Goal: Task Accomplishment & Management: Manage account settings

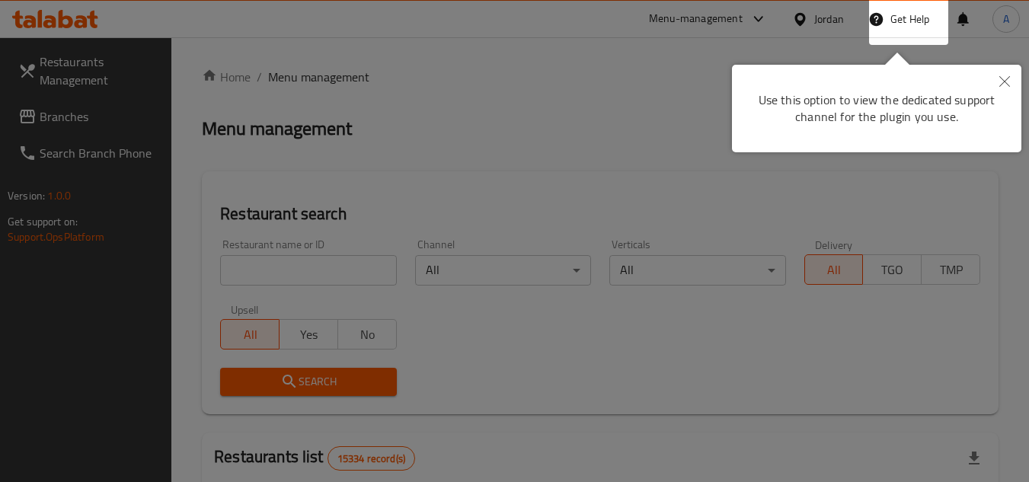
click at [996, 83] on button "Close" at bounding box center [1005, 82] width 34 height 35
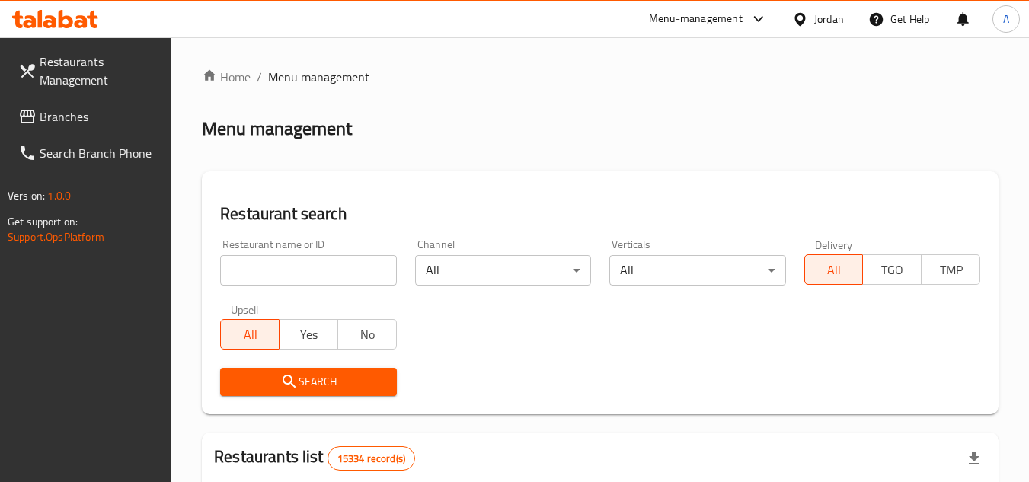
click at [840, 11] on div "Jordan" at bounding box center [829, 19] width 30 height 17
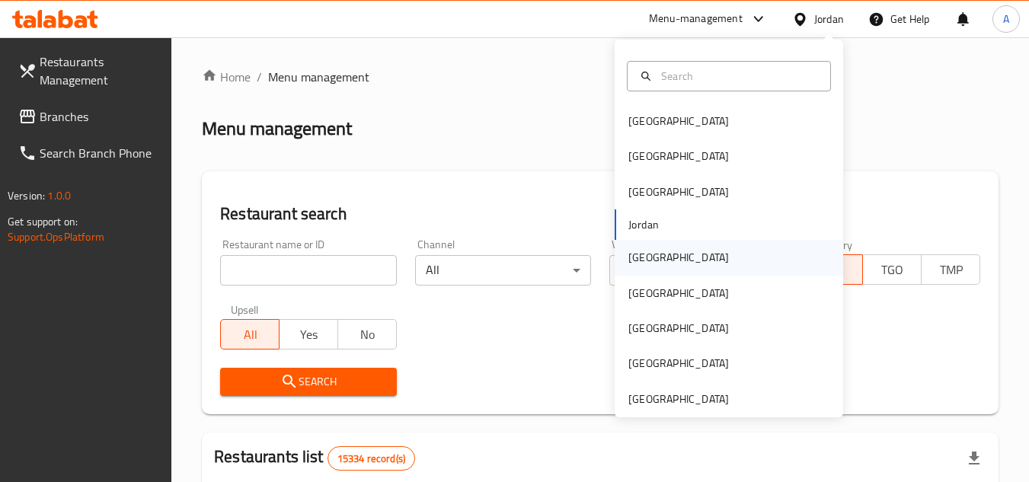
click at [635, 261] on div "[GEOGRAPHIC_DATA]" at bounding box center [678, 257] width 101 height 17
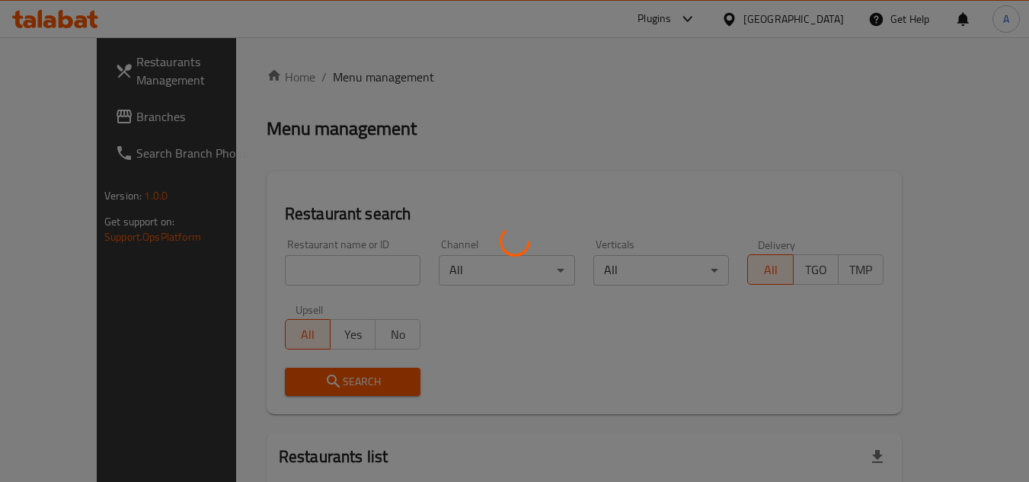
click at [49, 124] on div at bounding box center [514, 241] width 1029 height 482
click at [57, 107] on div at bounding box center [514, 241] width 1029 height 482
click at [59, 115] on div at bounding box center [514, 241] width 1029 height 482
click at [53, 115] on div at bounding box center [514, 241] width 1029 height 482
click at [53, 116] on div at bounding box center [514, 241] width 1029 height 482
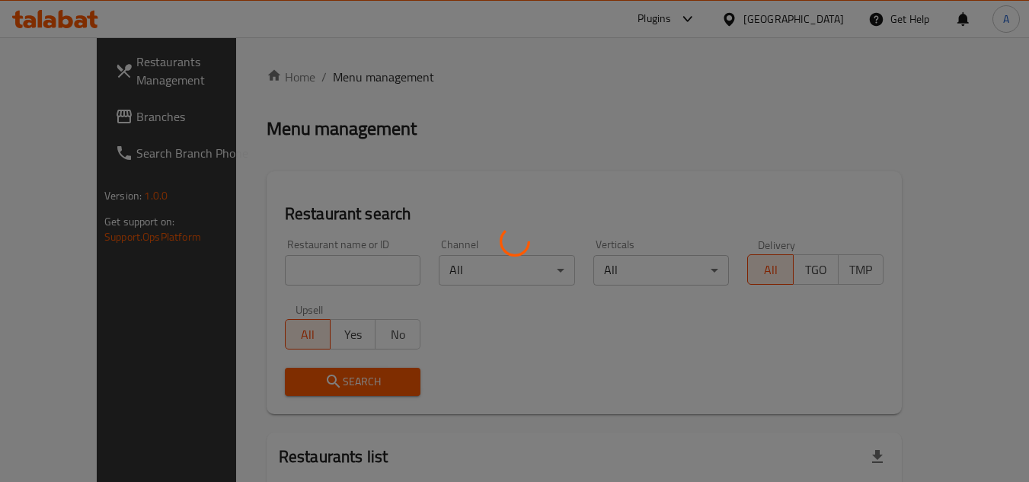
click at [53, 116] on div at bounding box center [514, 241] width 1029 height 482
click at [332, 136] on div at bounding box center [514, 241] width 1029 height 482
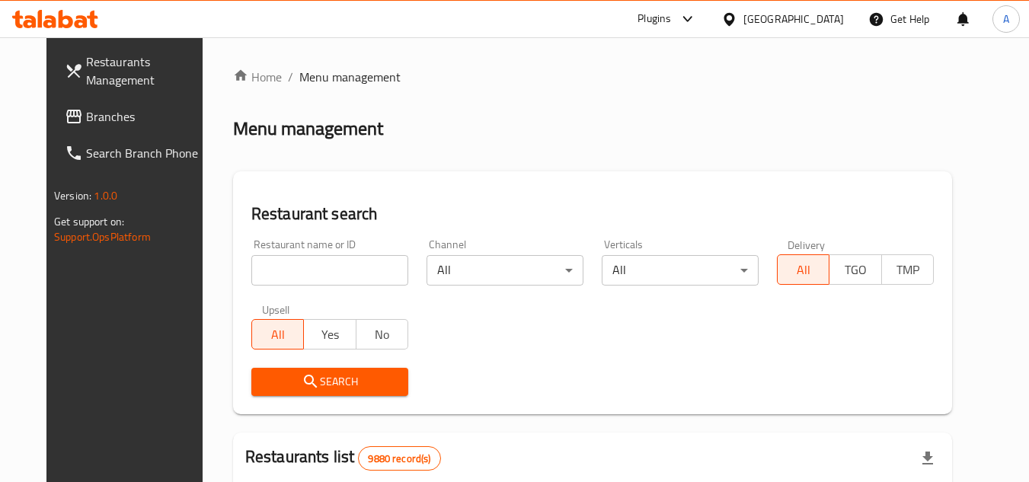
click at [260, 273] on input "search" at bounding box center [329, 270] width 157 height 30
paste input "773436"
type input "773436"
click button "Search" at bounding box center [329, 382] width 157 height 28
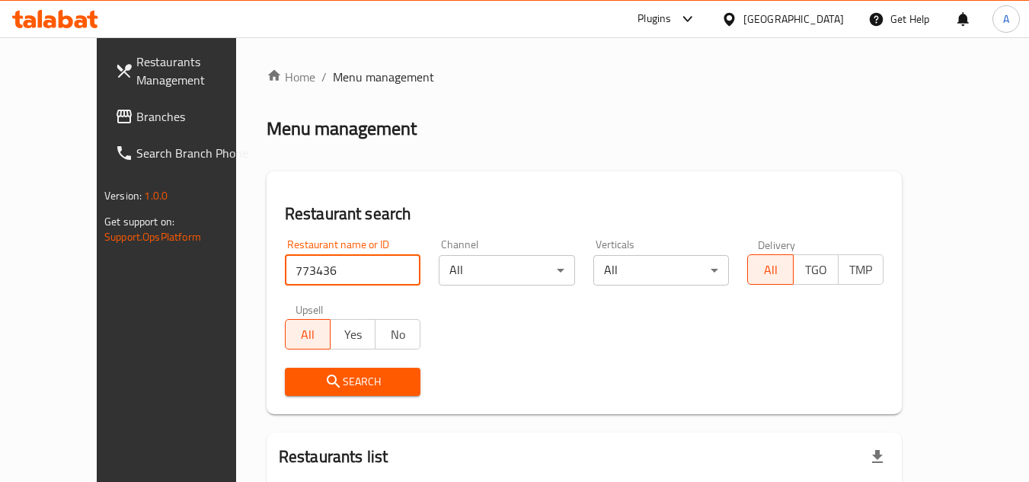
scroll to position [140, 0]
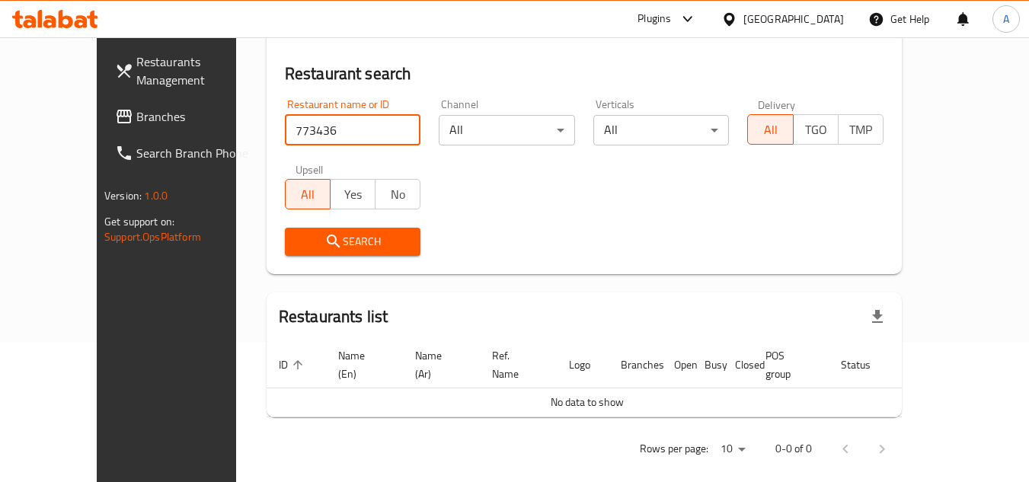
drag, startPoint x: 40, startPoint y: 110, endPoint x: 62, endPoint y: 120, distance: 24.9
click at [136, 110] on span "Branches" at bounding box center [196, 116] width 120 height 18
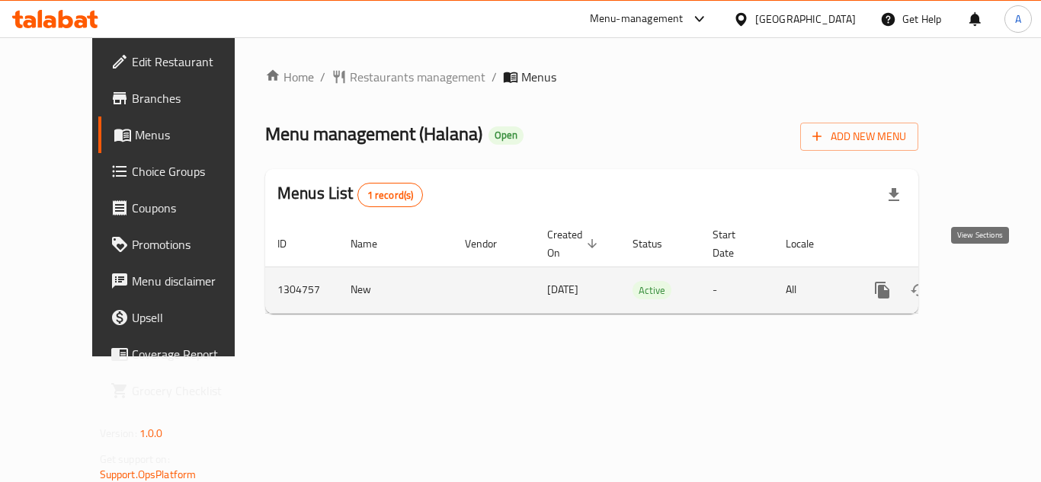
click at [989, 272] on link "enhanced table" at bounding box center [992, 290] width 37 height 37
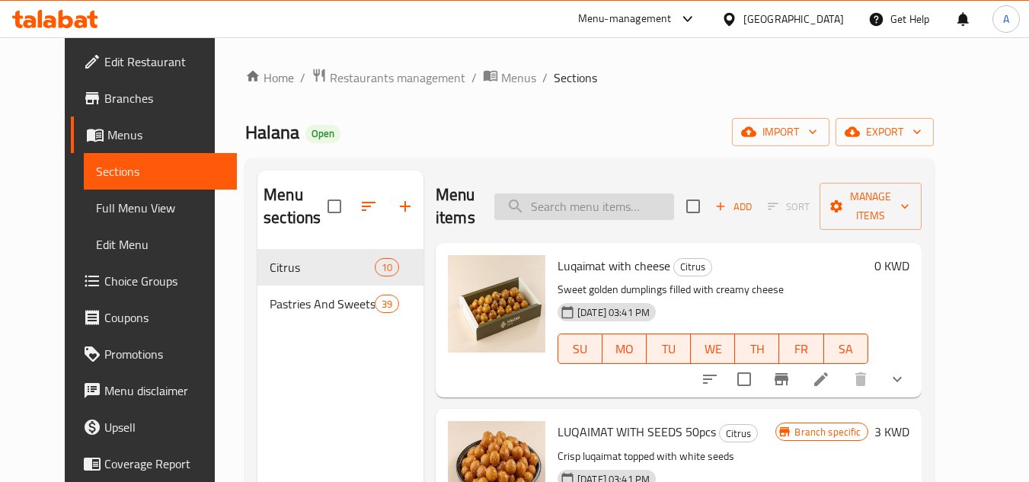
click at [635, 205] on input "search" at bounding box center [584, 206] width 180 height 27
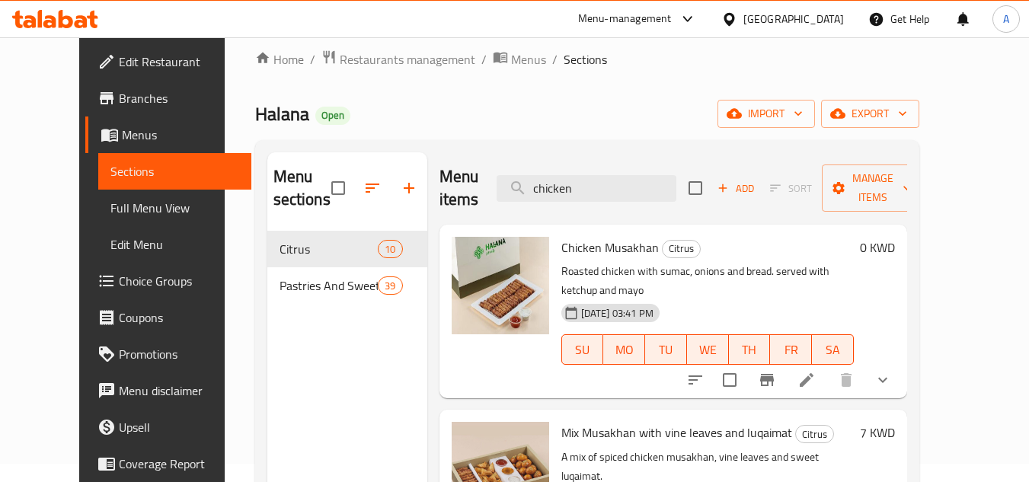
scroll to position [152, 0]
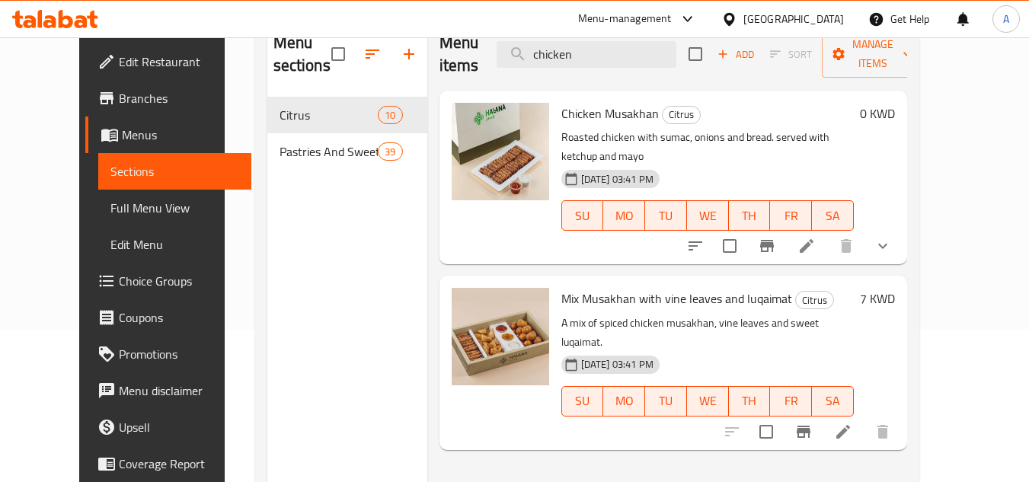
type input "chicken"
drag, startPoint x: 543, startPoint y: 261, endPoint x: 640, endPoint y: 254, distance: 97.0
click at [640, 287] on span "Mix Musakhan with vine leaves and luqaimat" at bounding box center [676, 298] width 231 height 23
click at [901, 228] on button "show more" at bounding box center [883, 246] width 37 height 37
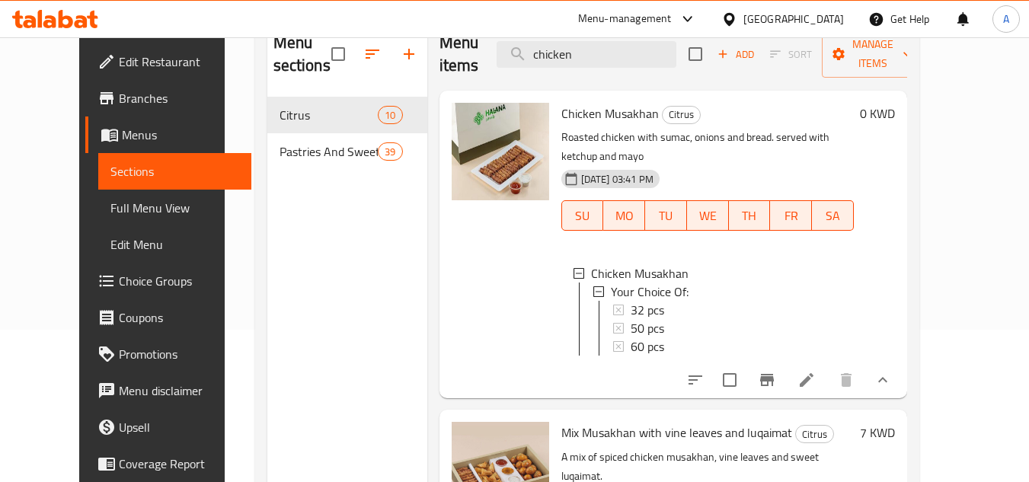
click at [816, 379] on icon at bounding box center [807, 380] width 18 height 18
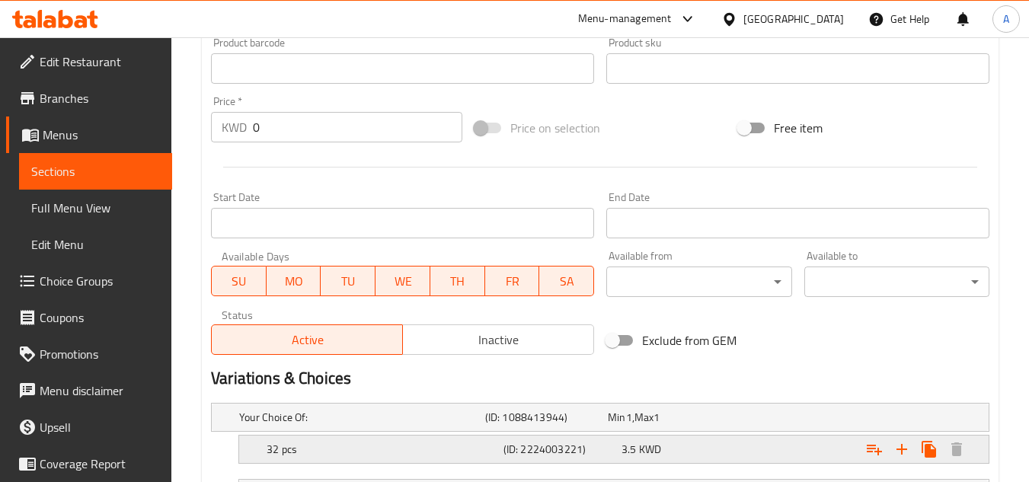
scroll to position [686, 0]
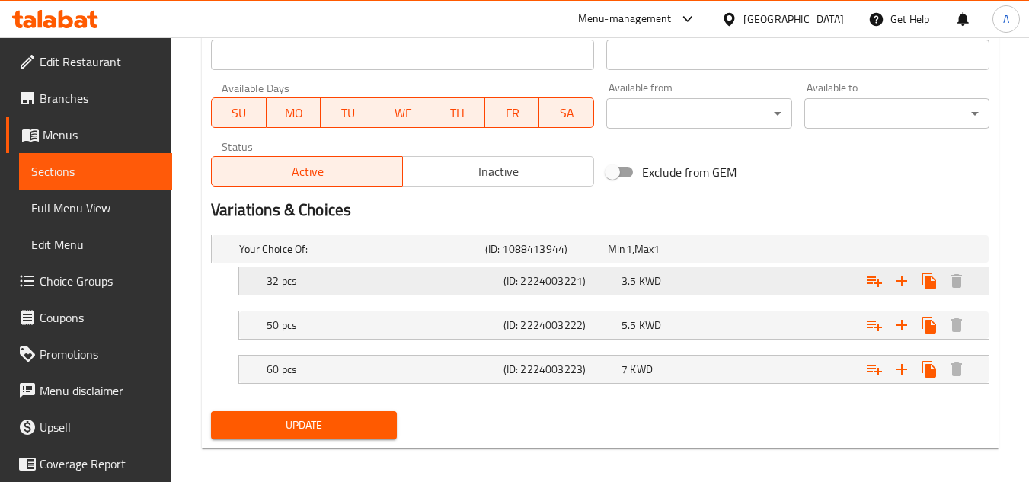
click at [724, 257] on div "3.5 KWD" at bounding box center [666, 248] width 117 height 15
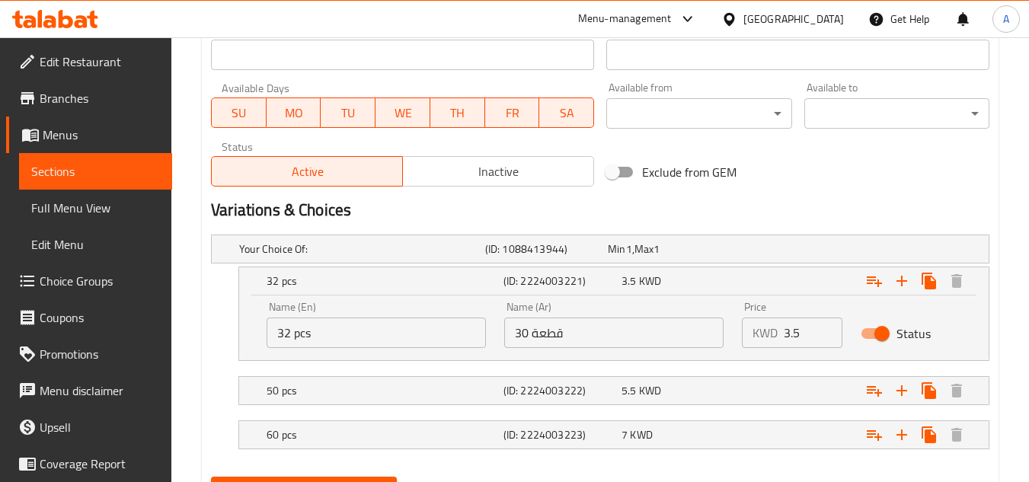
click at [689, 339] on input "30 قطعة" at bounding box center [613, 333] width 219 height 30
click at [527, 328] on input "30 قطعة" at bounding box center [613, 333] width 219 height 30
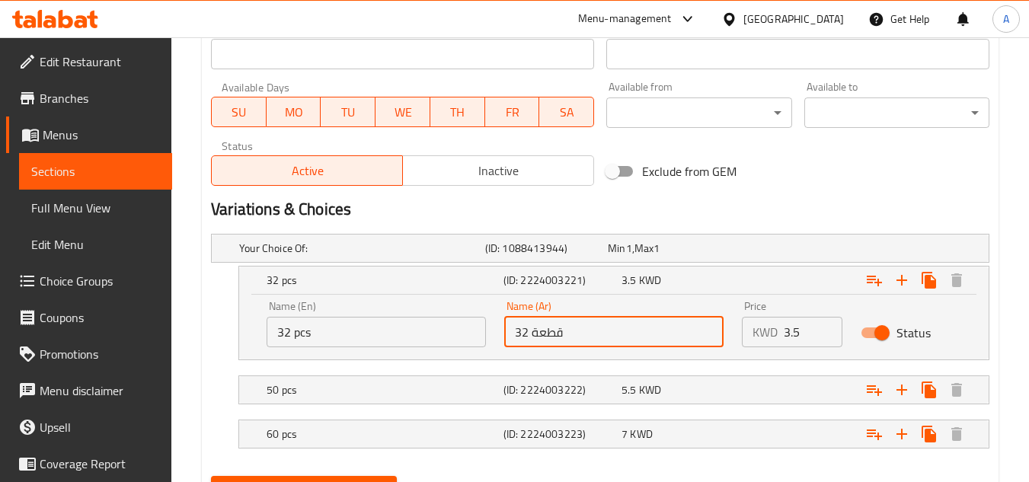
scroll to position [760, 0]
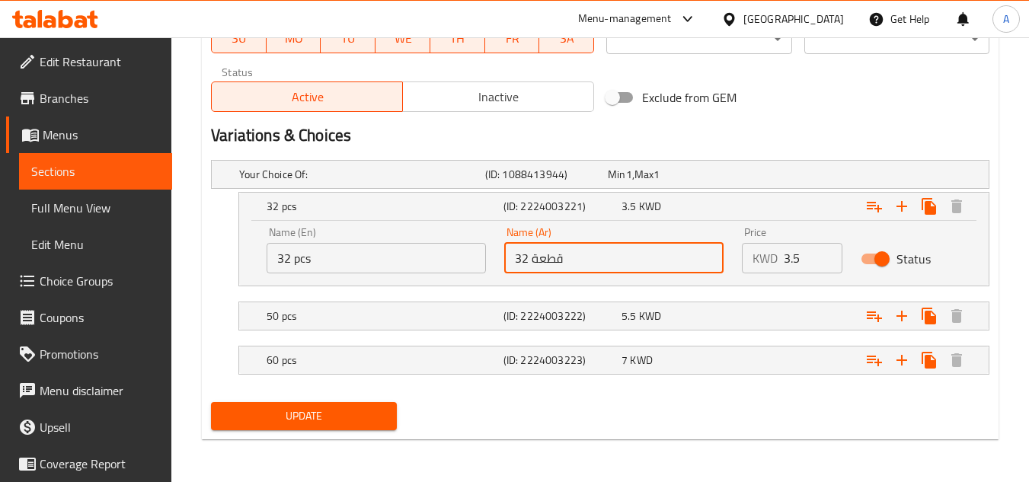
type input "32 قطعة"
click at [303, 414] on span "Update" at bounding box center [303, 416] width 161 height 19
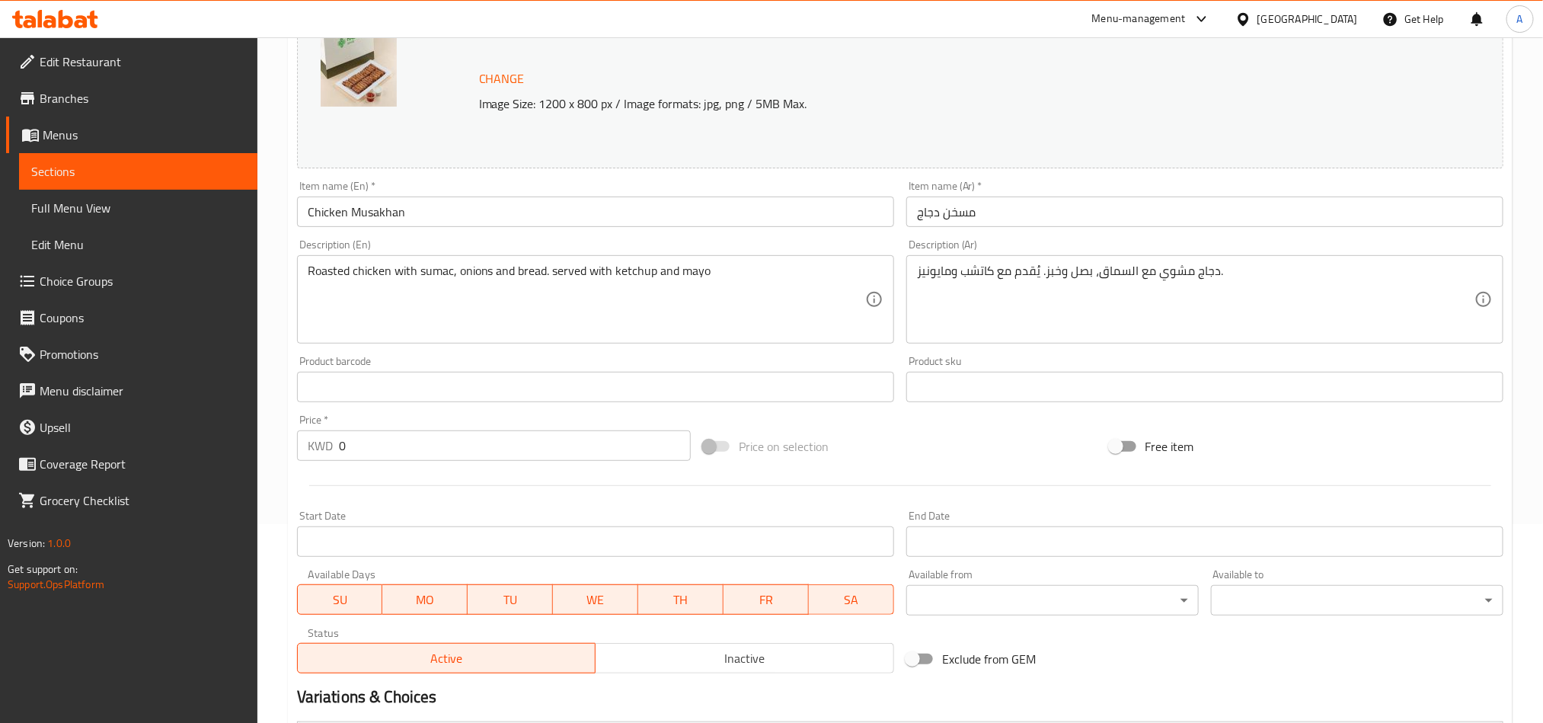
scroll to position [179, 0]
